Goal: Find specific page/section: Find specific page/section

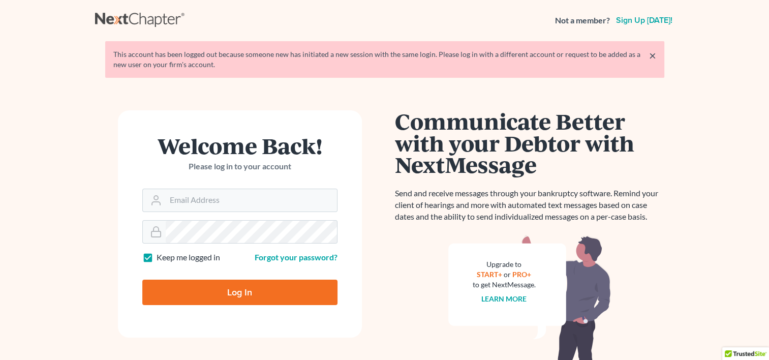
click at [237, 286] on input "Log In" at bounding box center [239, 292] width 195 height 25
type input "Thinking..."
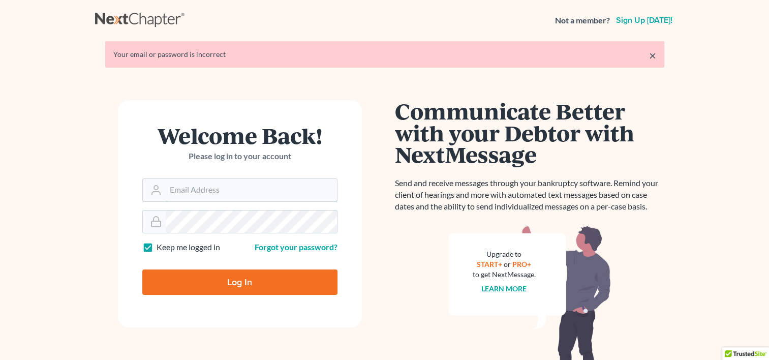
type input "[EMAIL_ADDRESS][DOMAIN_NAME]"
click at [237, 286] on input "Log In" at bounding box center [239, 281] width 195 height 25
type input "Thinking..."
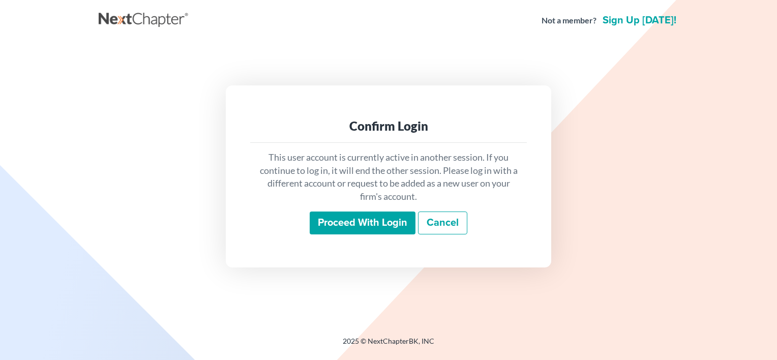
click at [380, 226] on input "Proceed with login" at bounding box center [363, 222] width 106 height 23
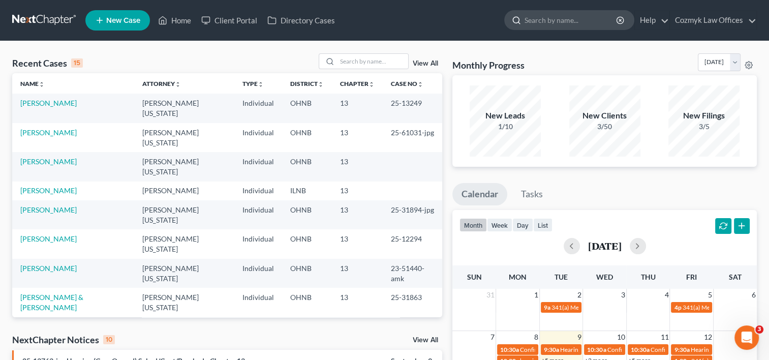
click at [572, 18] on input "search" at bounding box center [571, 20] width 93 height 19
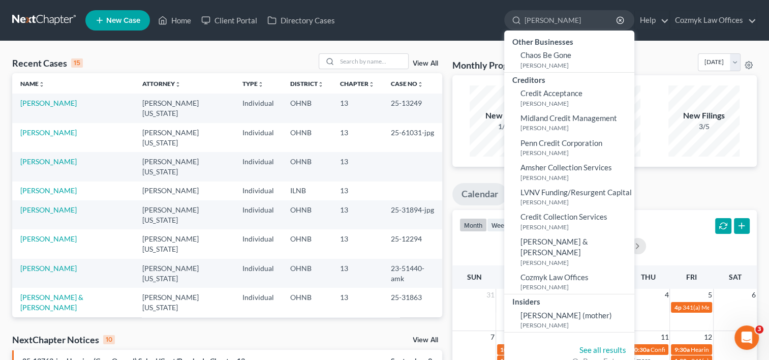
drag, startPoint x: 557, startPoint y: 23, endPoint x: 449, endPoint y: 39, distance: 108.5
click at [449, 39] on nav "Home New Case Client Portal Directory Cases Cozmyk Law Offices wharris@cozmykla…" at bounding box center [384, 20] width 769 height 41
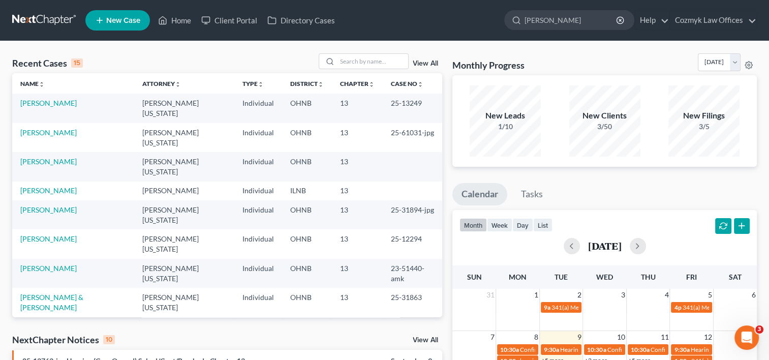
paste input "Lizandro M. F"
click at [564, 18] on input "Lizandro M. Felix" at bounding box center [571, 20] width 93 height 19
drag, startPoint x: 555, startPoint y: 20, endPoint x: 456, endPoint y: 24, distance: 99.7
click at [456, 24] on ul "New Case Home Client Portal Directory Cases Lizandro Felix - No Result - See al…" at bounding box center [421, 20] width 672 height 26
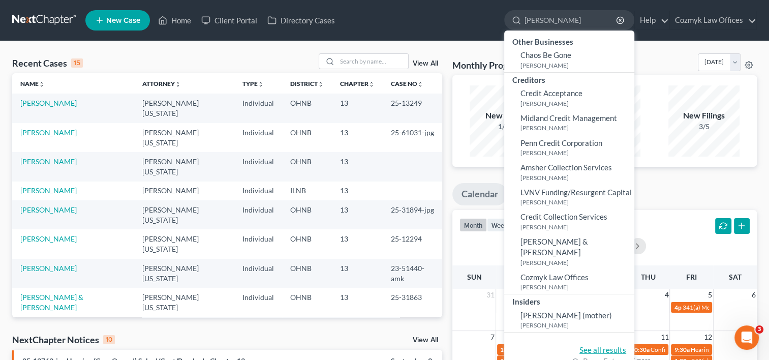
type input "Felix"
click at [600, 345] on link "See all results" at bounding box center [603, 349] width 47 height 9
